Goal: Find specific page/section: Find specific page/section

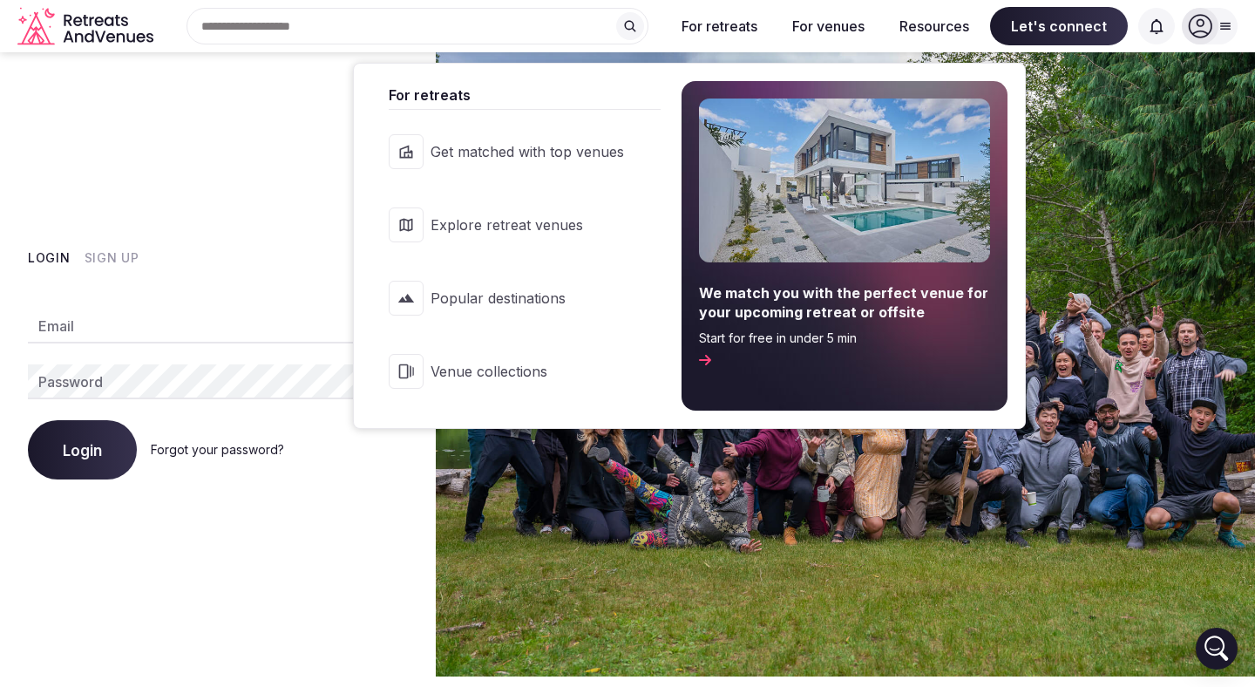
click at [566, 220] on span "Explore retreat venues" at bounding box center [526, 224] width 193 height 19
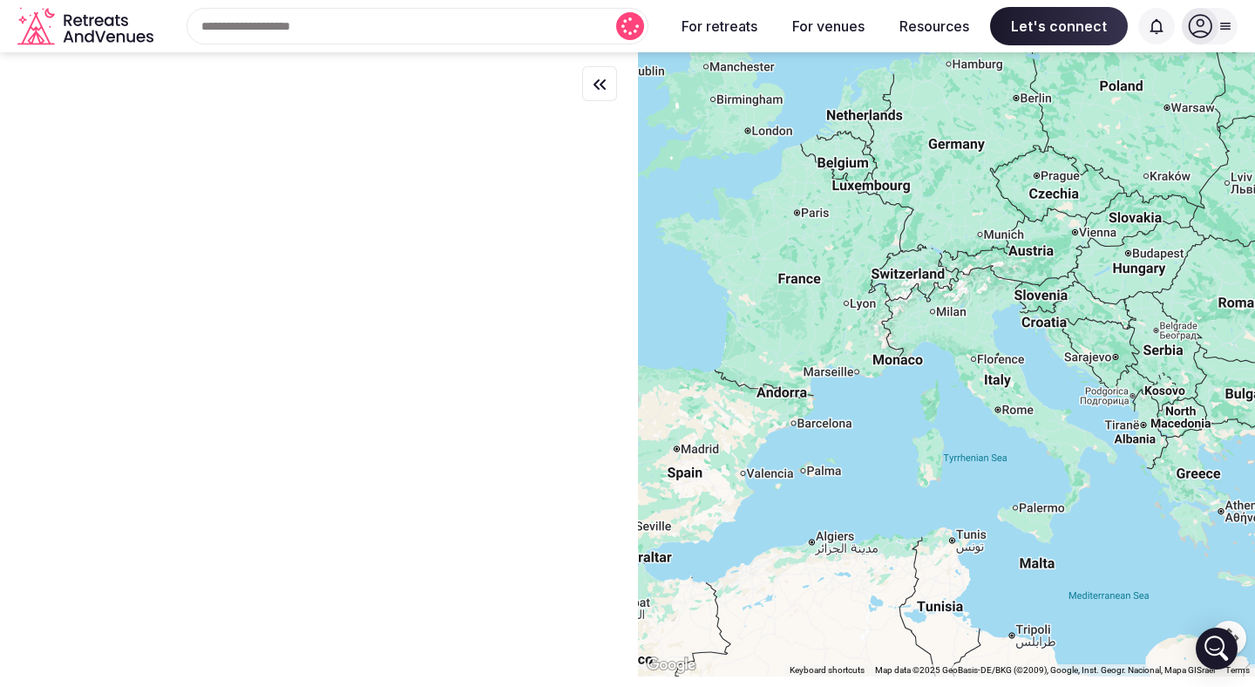
drag, startPoint x: 864, startPoint y: 159, endPoint x: 810, endPoint y: 336, distance: 185.8
click at [810, 336] on div at bounding box center [946, 364] width 617 height 624
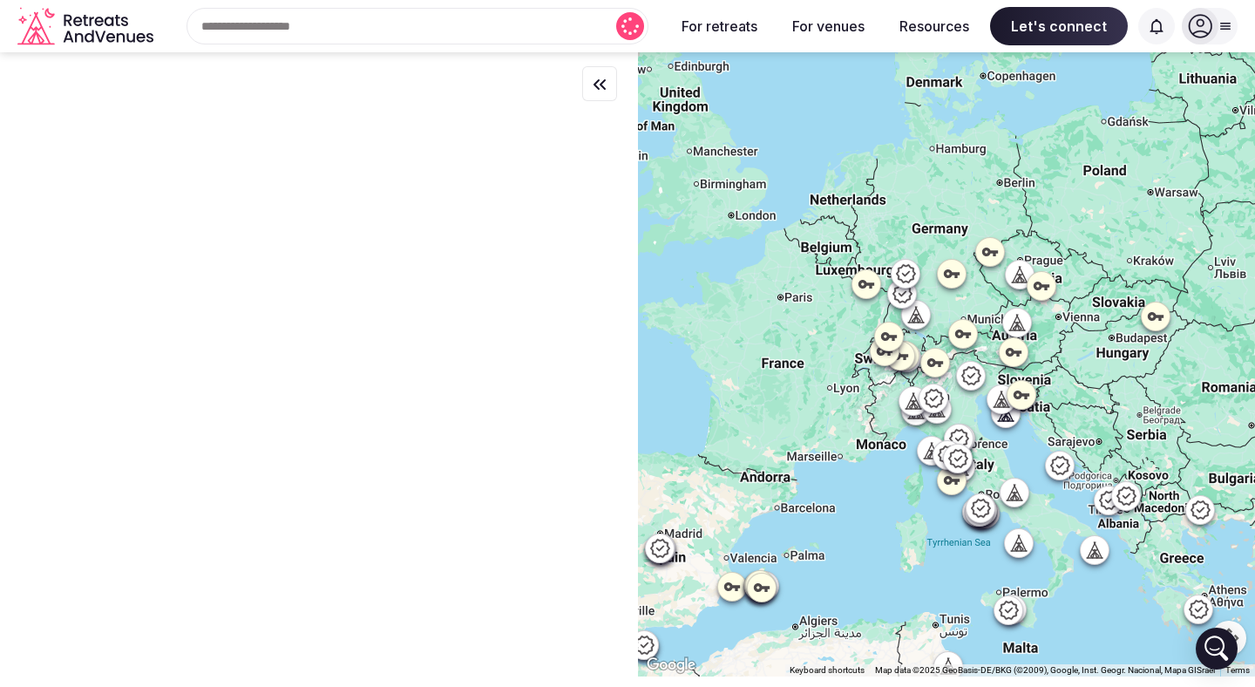
click at [1003, 189] on div at bounding box center [946, 364] width 617 height 624
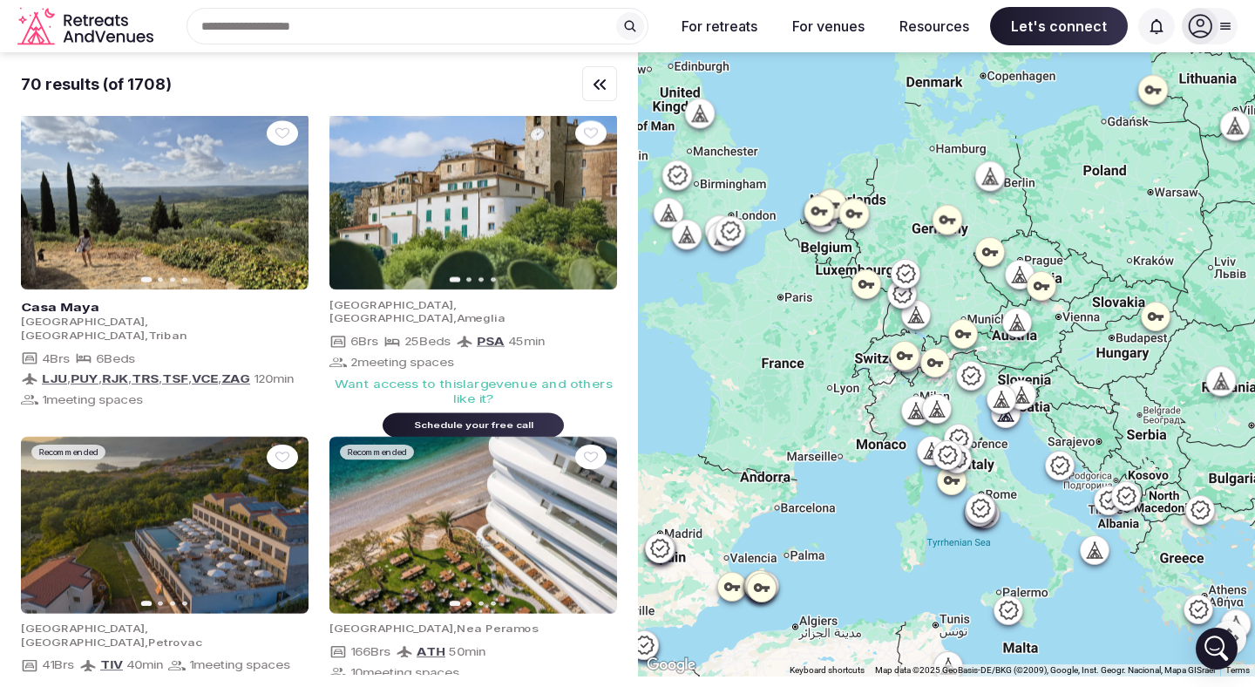
click at [1003, 189] on div at bounding box center [1005, 176] width 30 height 30
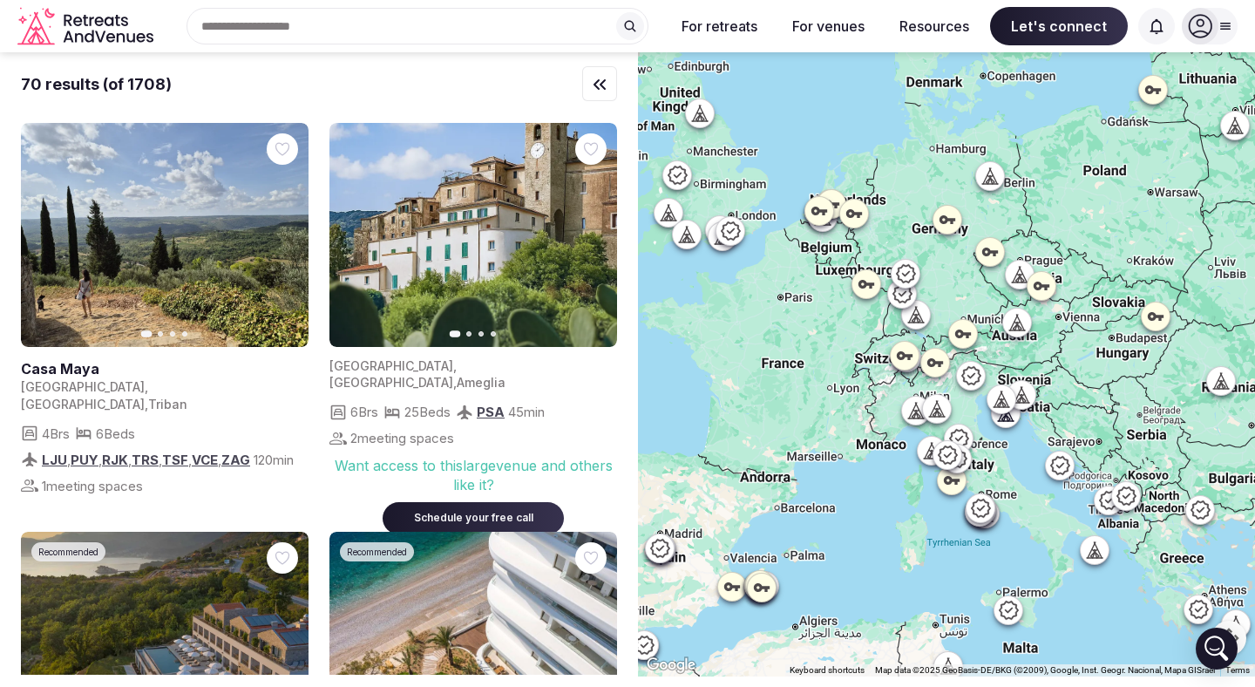
click at [1020, 191] on div at bounding box center [946, 364] width 617 height 624
click at [1007, 214] on div at bounding box center [946, 364] width 617 height 624
click at [1013, 206] on div at bounding box center [946, 364] width 617 height 624
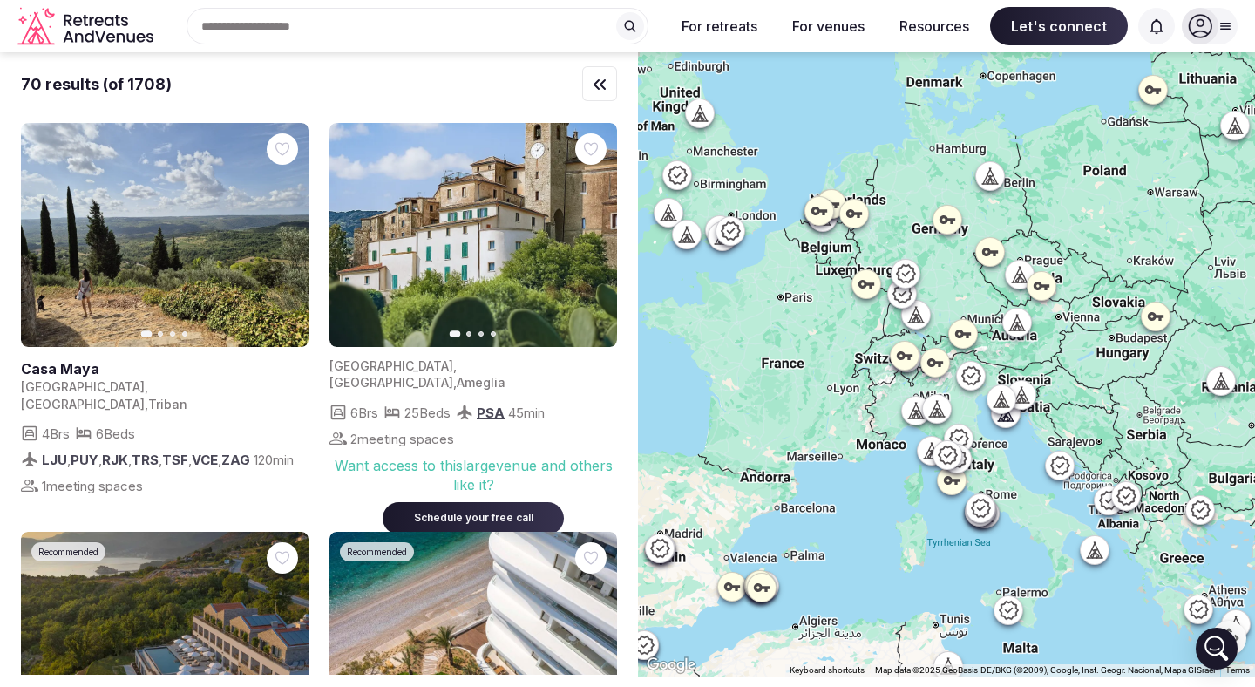
click at [1013, 206] on div at bounding box center [946, 364] width 617 height 624
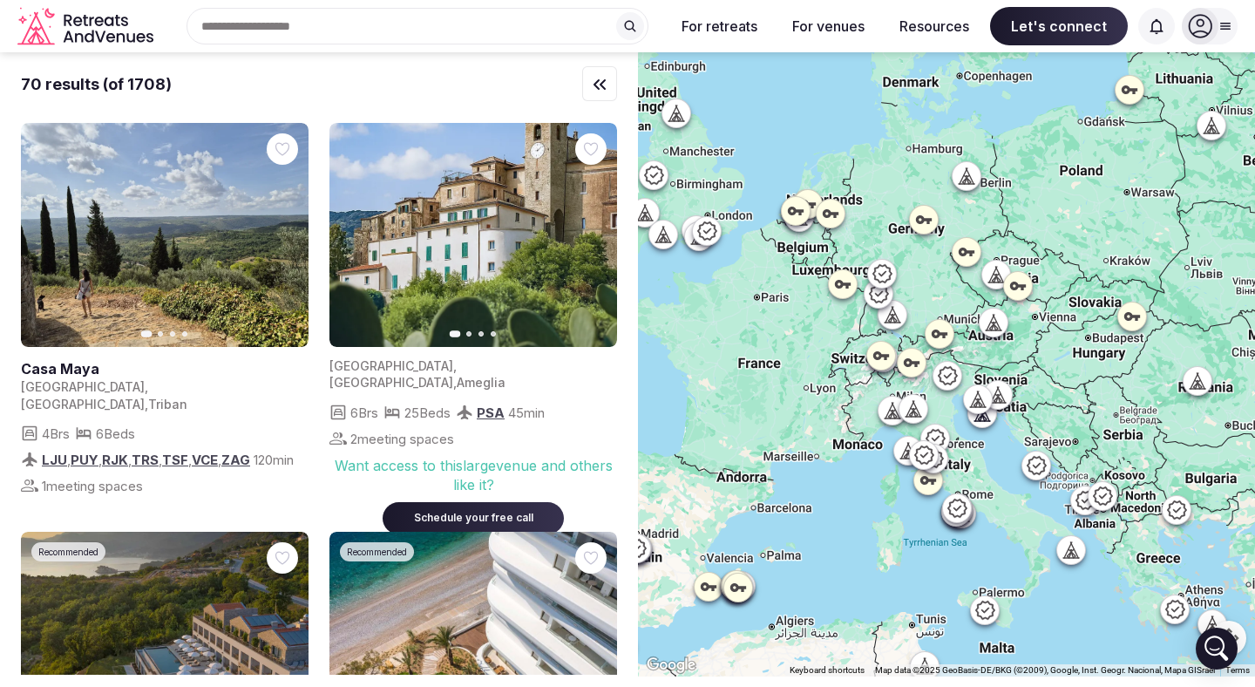
drag, startPoint x: 1013, startPoint y: 202, endPoint x: 988, endPoint y: 202, distance: 25.3
click at [988, 202] on div at bounding box center [946, 364] width 617 height 624
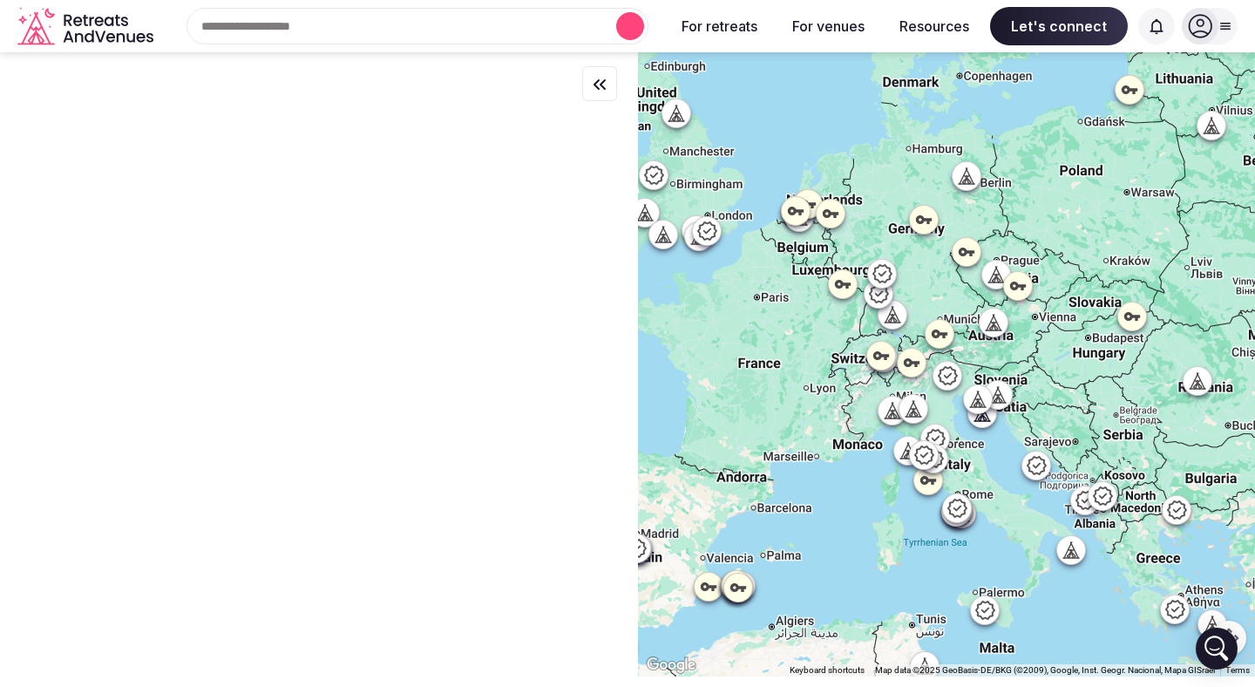
click at [988, 200] on div at bounding box center [946, 364] width 617 height 624
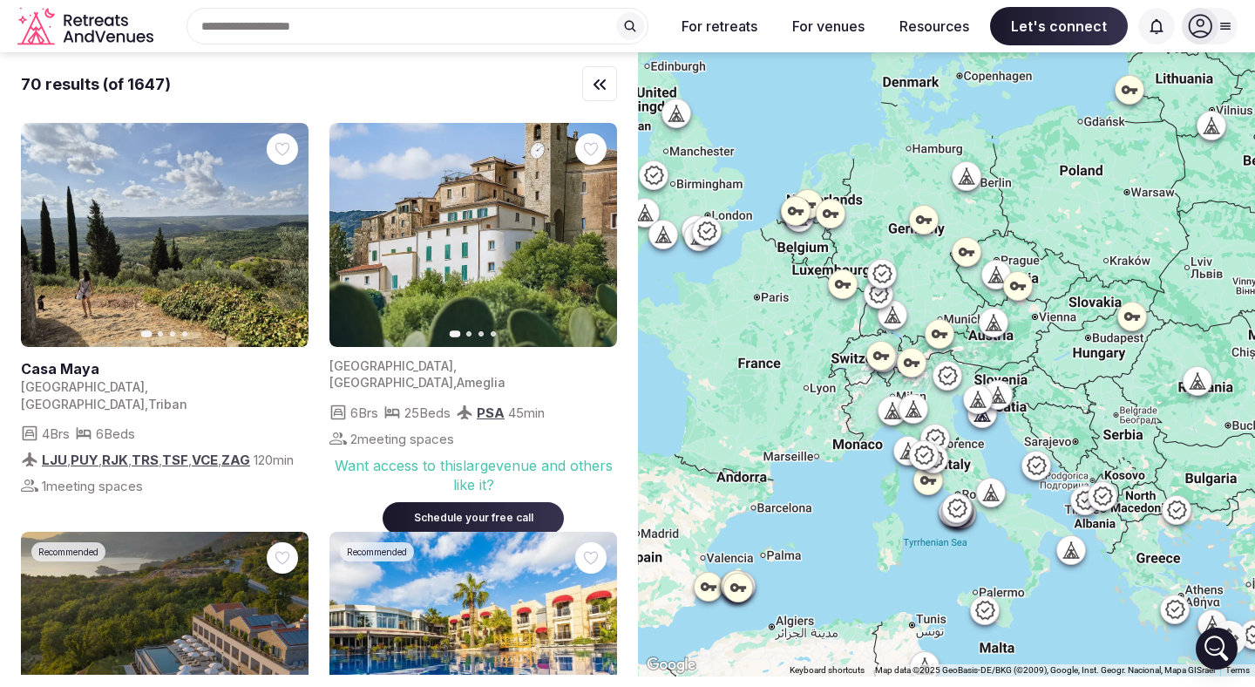
click at [988, 197] on div at bounding box center [946, 364] width 617 height 624
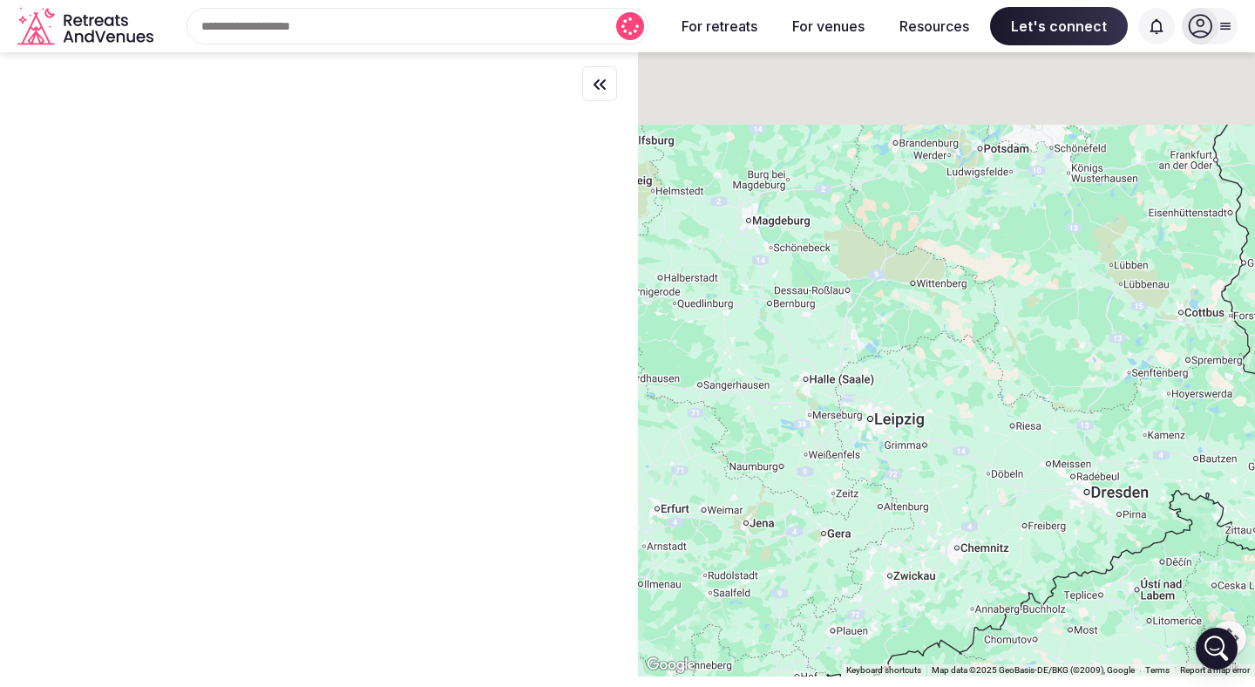
drag, startPoint x: 999, startPoint y: 169, endPoint x: 869, endPoint y: 452, distance: 311.9
click at [869, 452] on div at bounding box center [946, 364] width 617 height 624
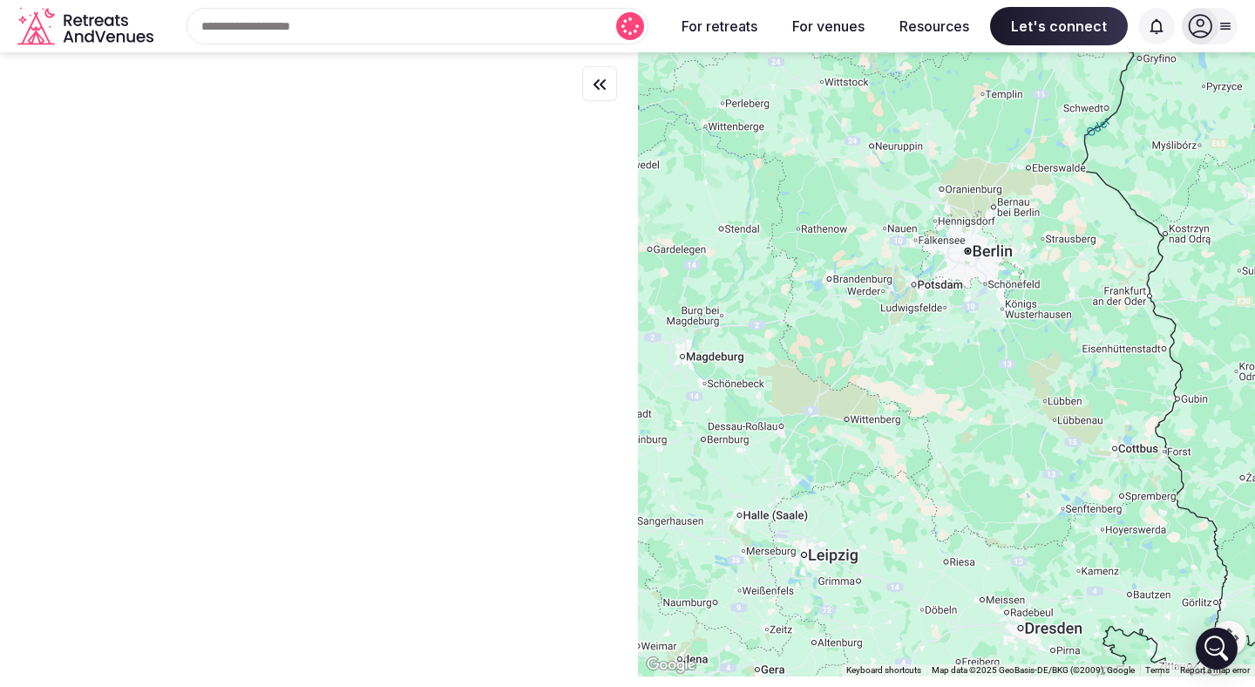
drag, startPoint x: 948, startPoint y: 261, endPoint x: 889, endPoint y: 403, distance: 153.9
click at [889, 403] on div at bounding box center [946, 364] width 617 height 624
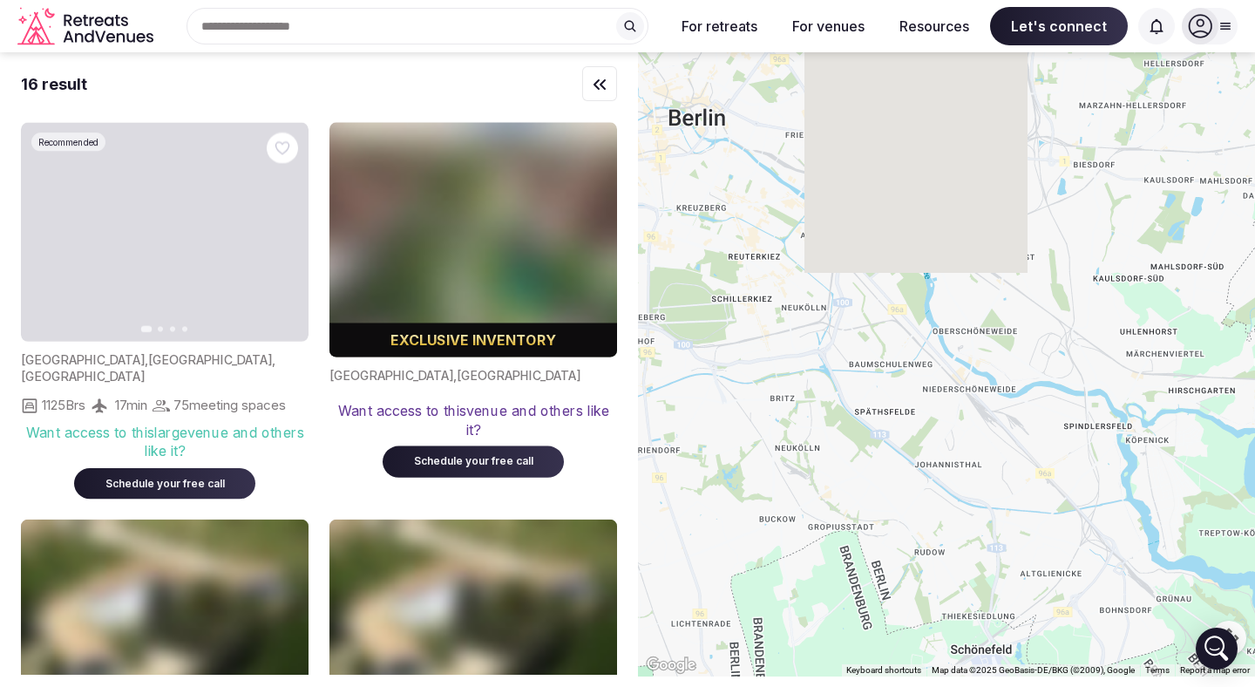
drag, startPoint x: 872, startPoint y: 199, endPoint x: 953, endPoint y: 484, distance: 296.2
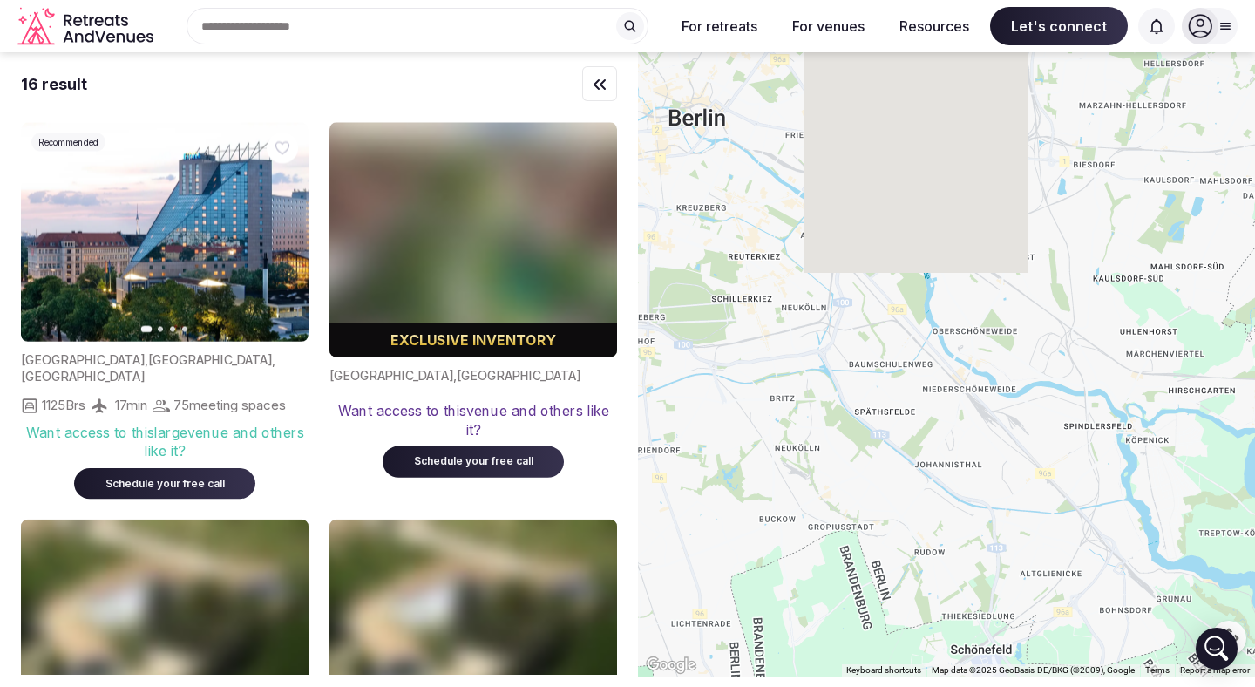
click at [953, 484] on div at bounding box center [946, 364] width 617 height 624
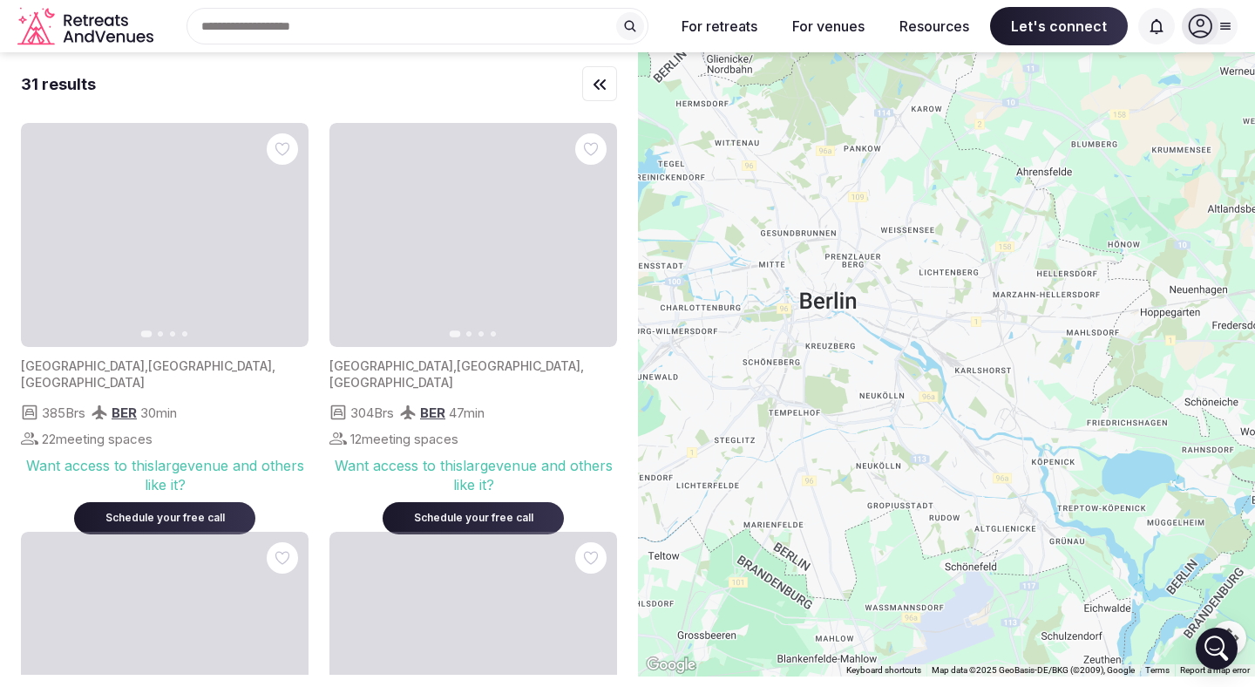
drag, startPoint x: 819, startPoint y: 395, endPoint x: 839, endPoint y: 412, distance: 26.6
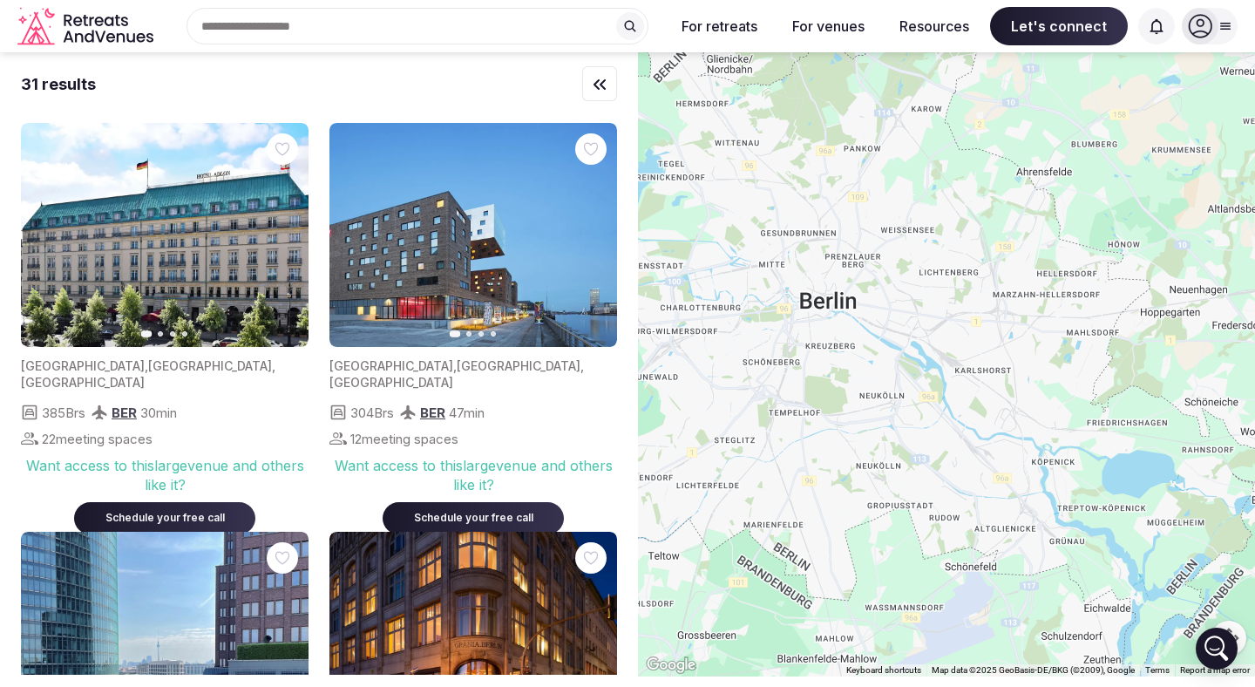
click at [839, 412] on div at bounding box center [946, 364] width 617 height 624
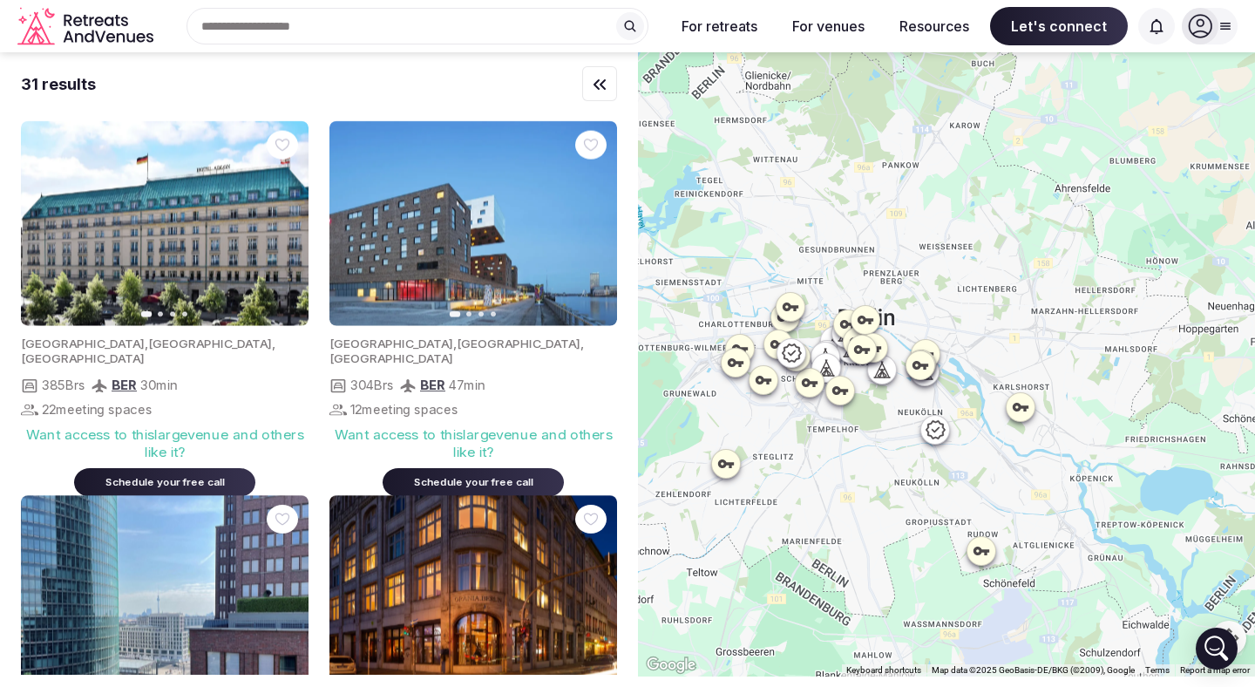
drag, startPoint x: 838, startPoint y: 409, endPoint x: 884, endPoint y: 429, distance: 50.3
click at [884, 429] on div at bounding box center [946, 364] width 617 height 624
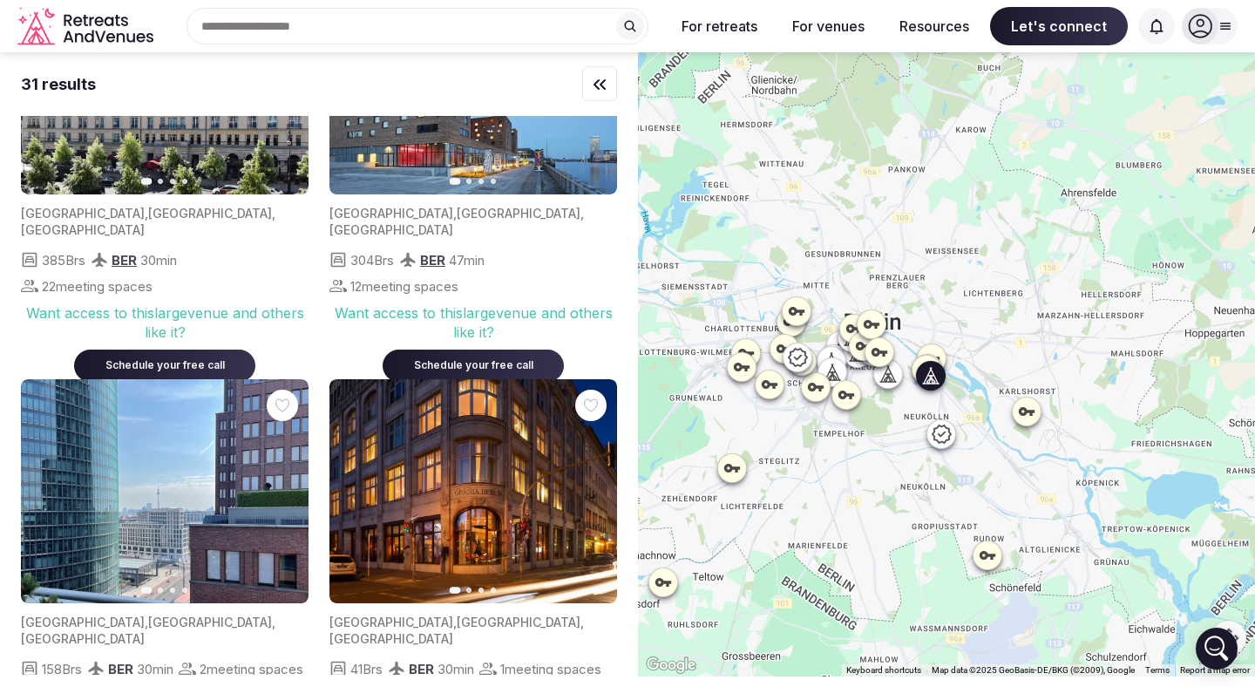
scroll to position [196, 0]
